Goal: Task Accomplishment & Management: Complete application form

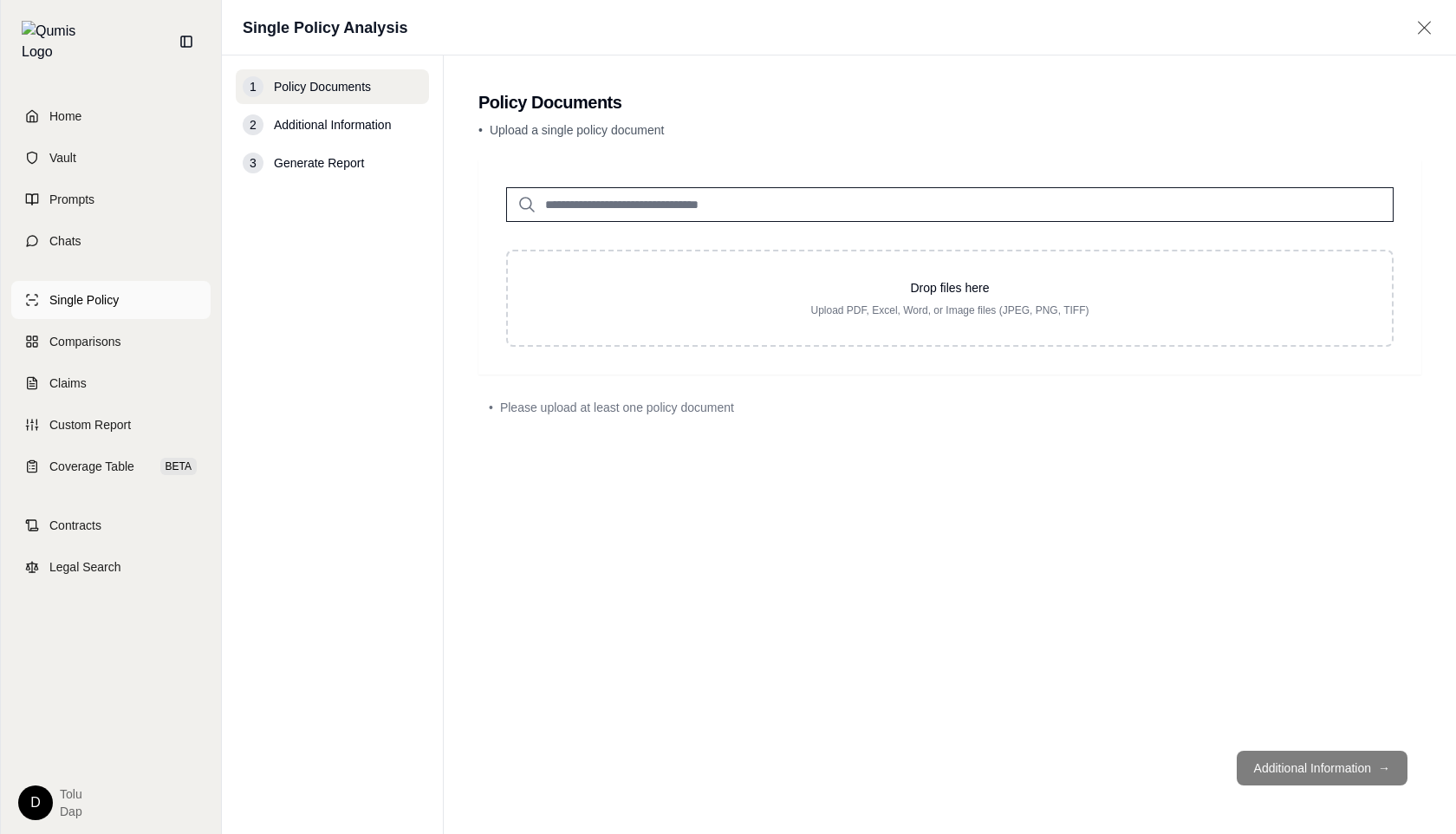
click at [74, 292] on span "Single Policy" at bounding box center [84, 300] width 70 height 17
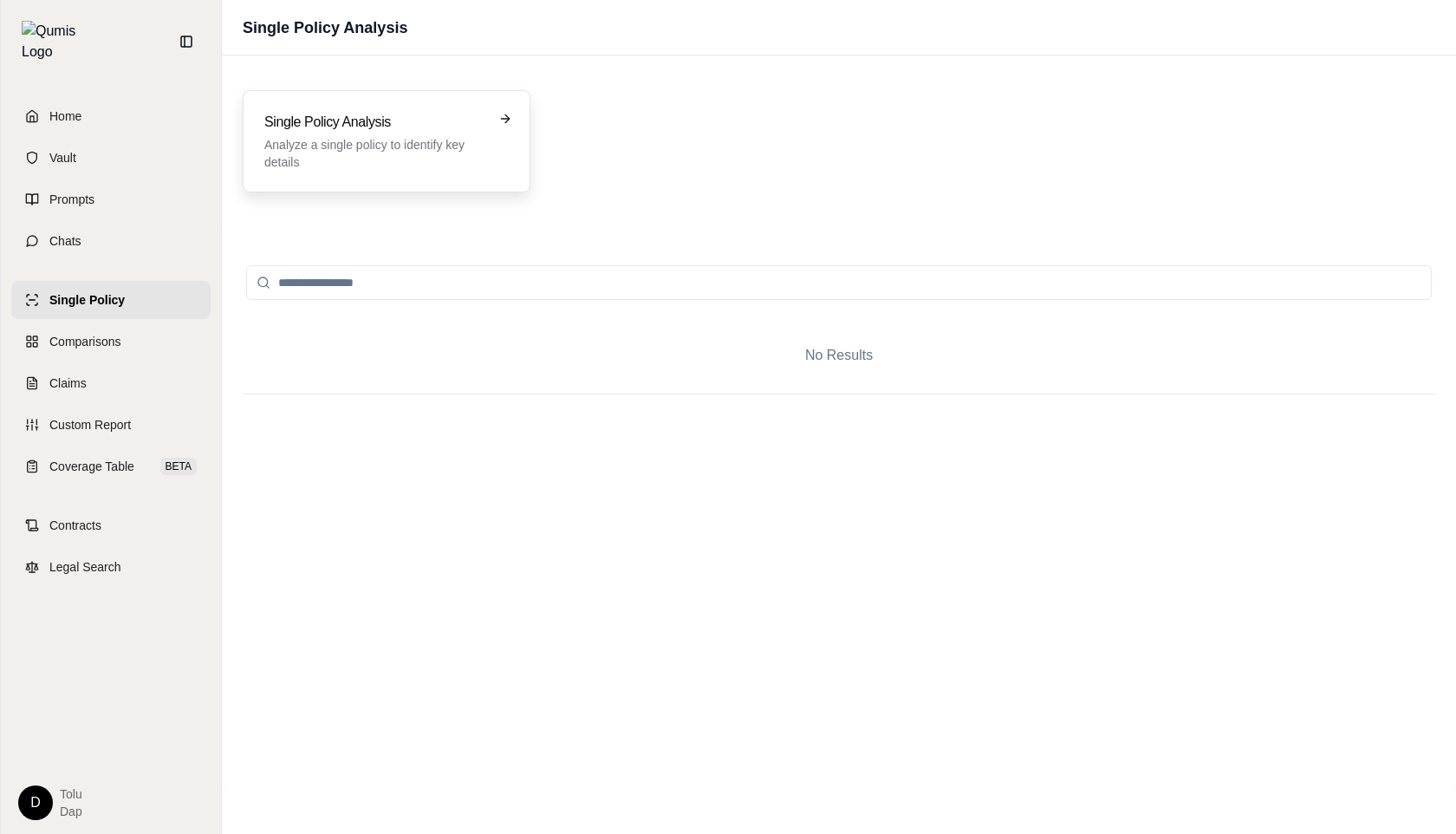
click at [448, 132] on h3 "Single Policy Analysis" at bounding box center [374, 121] width 220 height 20
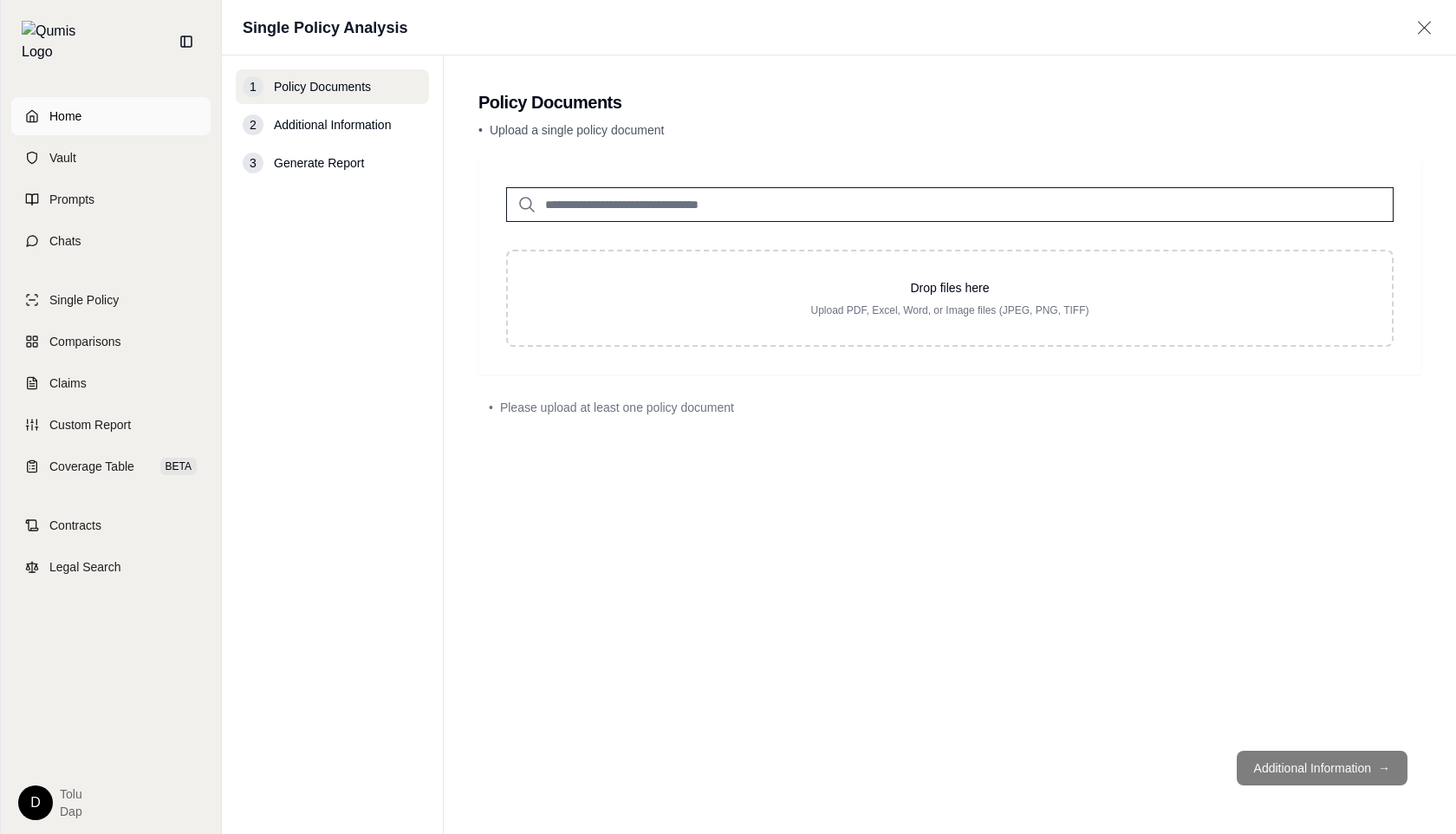
click at [71, 108] on span "Home" at bounding box center [65, 116] width 32 height 17
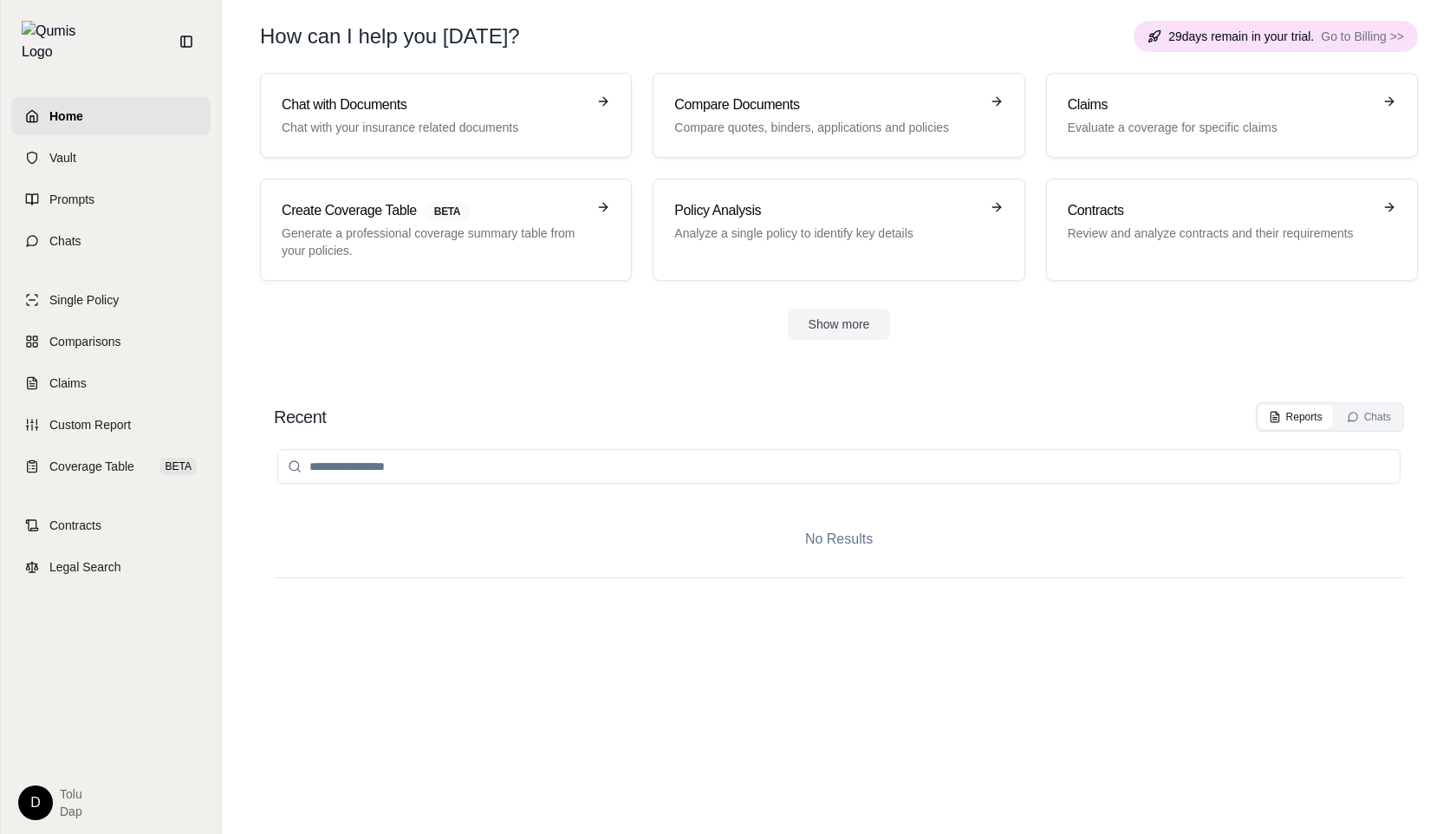
click at [42, 807] on html "Home Vault Prompts Chats Single Policy Comparisons Claims Custom Report Coverag…" at bounding box center [728, 417] width 1456 height 834
click at [57, 760] on div "Log Out" at bounding box center [76, 763] width 143 height 28
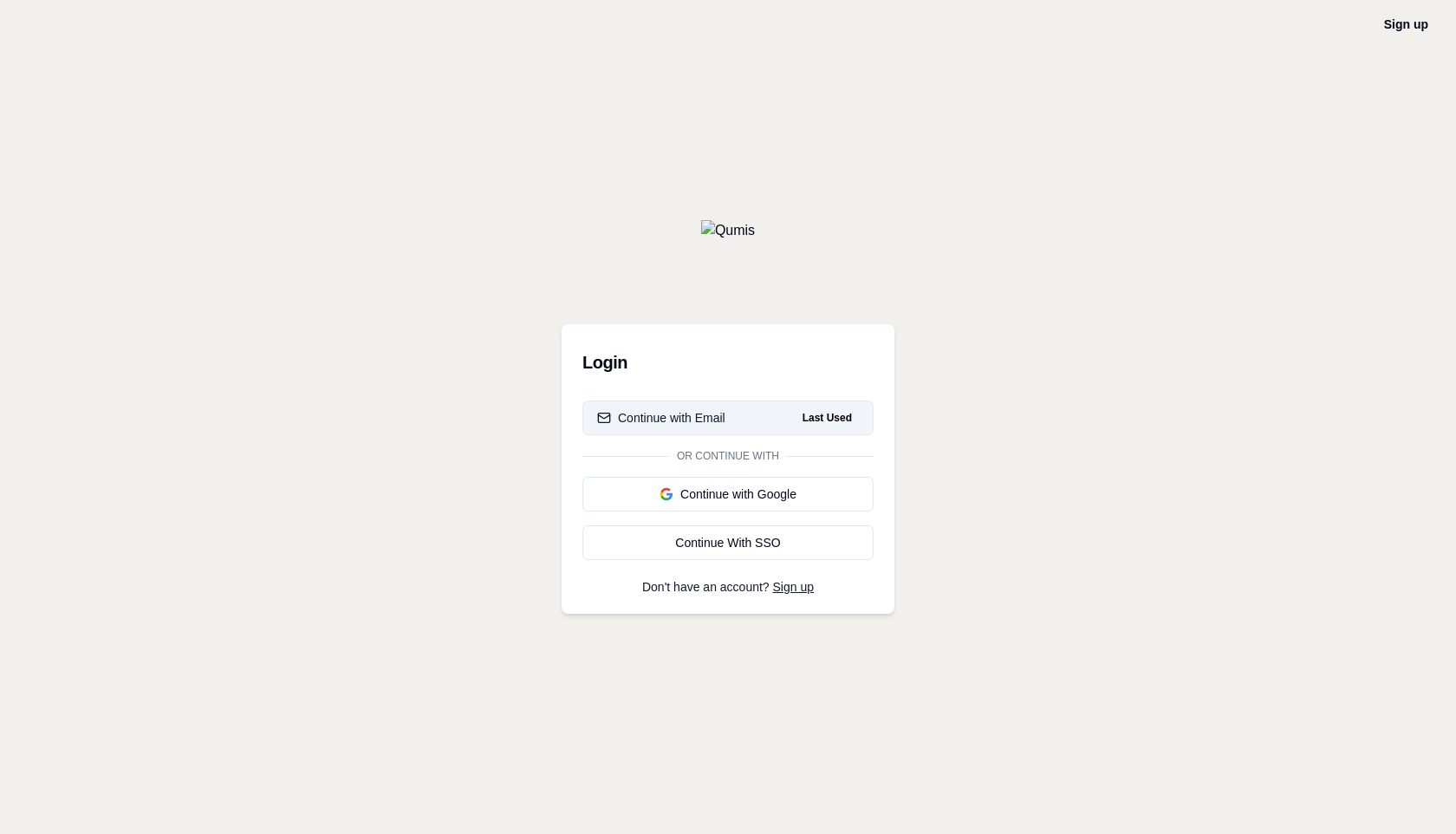
click at [769, 420] on button "Continue with Email Last Used" at bounding box center [728, 417] width 292 height 35
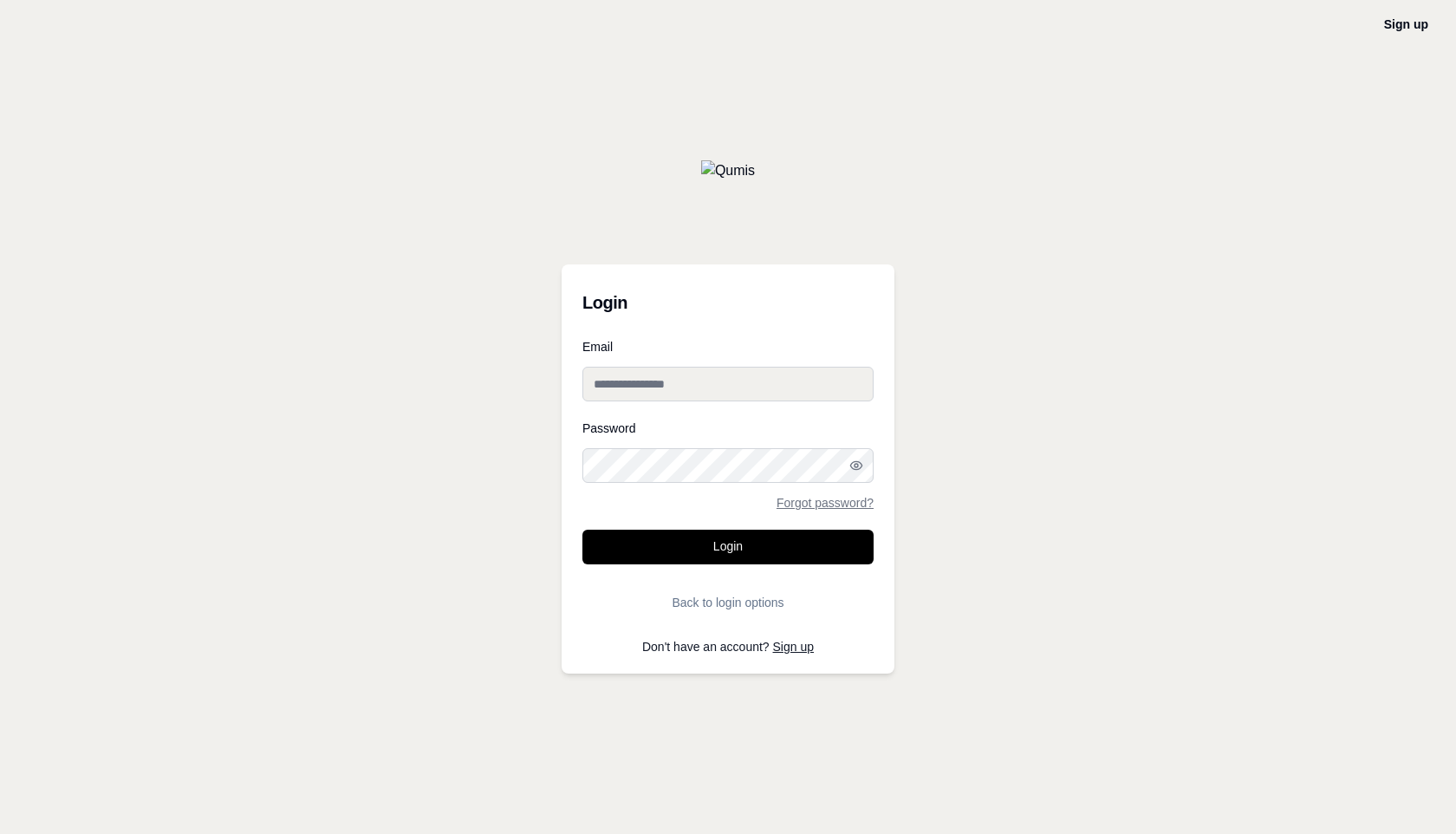
click at [697, 374] on input "Email" at bounding box center [728, 384] width 292 height 35
click at [738, 136] on div "Sign up Login Email Password Forgot password? Login Back to login options Don't…" at bounding box center [728, 417] width 1456 height 834
click at [795, 646] on link "Sign up" at bounding box center [793, 646] width 41 height 14
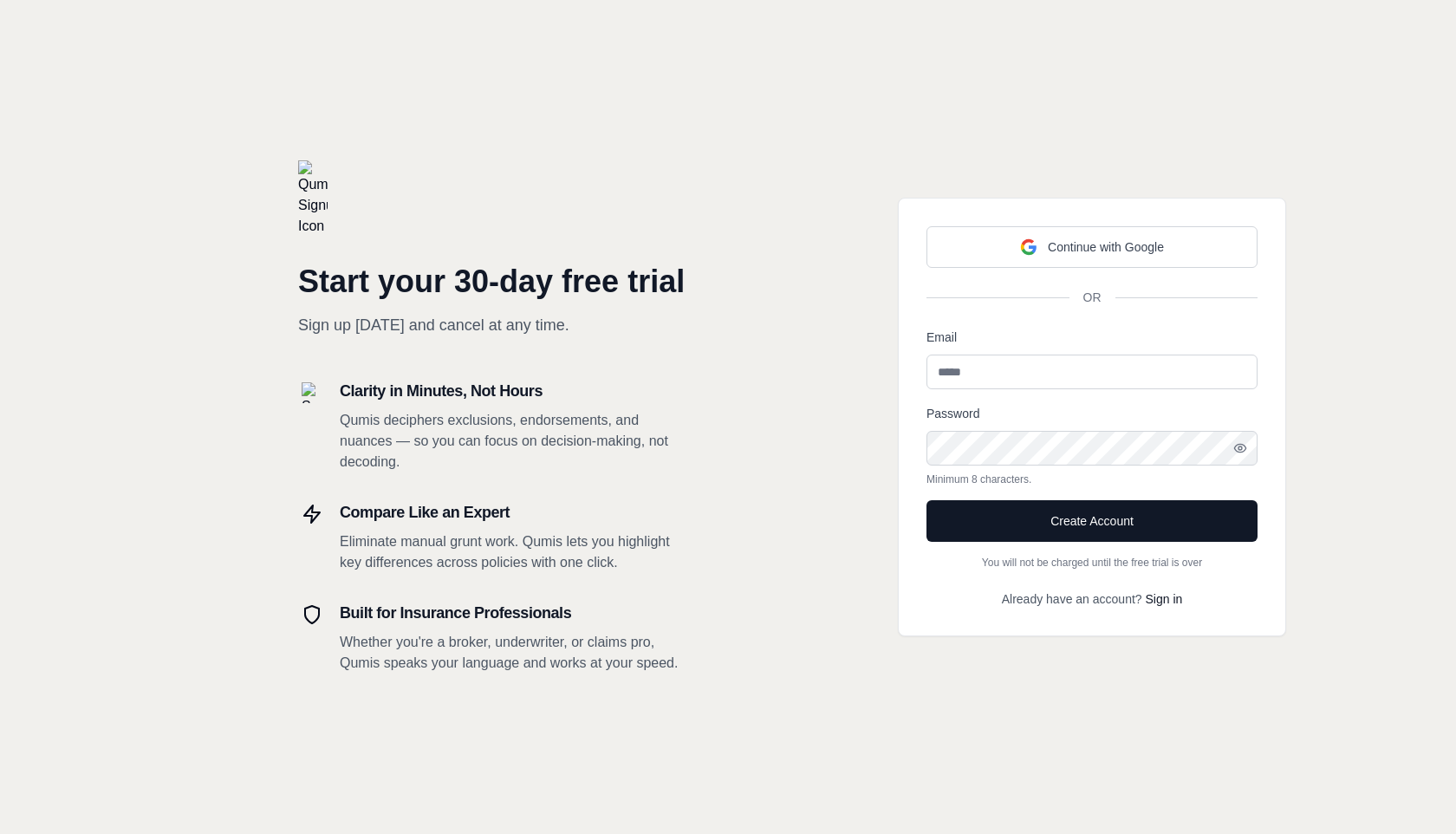
click at [972, 374] on input "Email" at bounding box center [1092, 372] width 331 height 35
click at [970, 377] on input "Email" at bounding box center [1092, 372] width 331 height 35
type input "**********"
click at [1067, 514] on button "Create Account" at bounding box center [1092, 520] width 331 height 42
